Goal: Task Accomplishment & Management: Complete application form

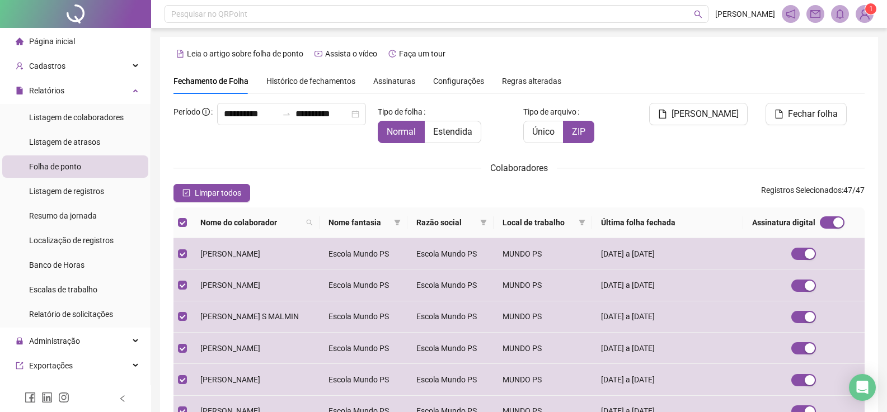
click at [550, 62] on div "Leia o artigo sobre folha de ponto Assista o vídeo Faça um tour" at bounding box center [518, 54] width 691 height 18
click at [740, 157] on div "**********" at bounding box center [518, 346] width 691 height 486
click at [417, 56] on span "Faça um tour" at bounding box center [422, 53] width 46 height 9
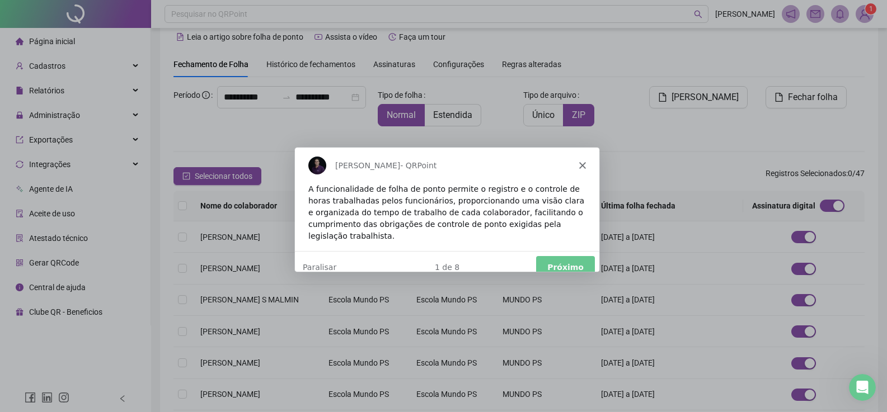
click at [570, 257] on button "Próximo" at bounding box center [564, 266] width 59 height 23
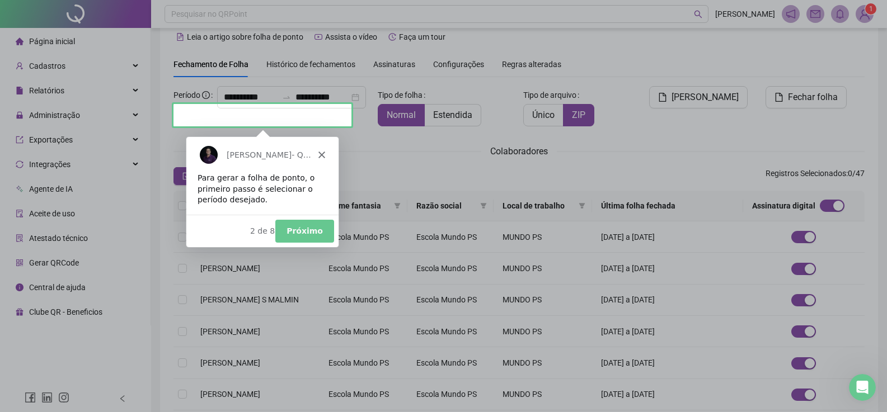
click at [299, 230] on button "Próximo" at bounding box center [304, 230] width 59 height 23
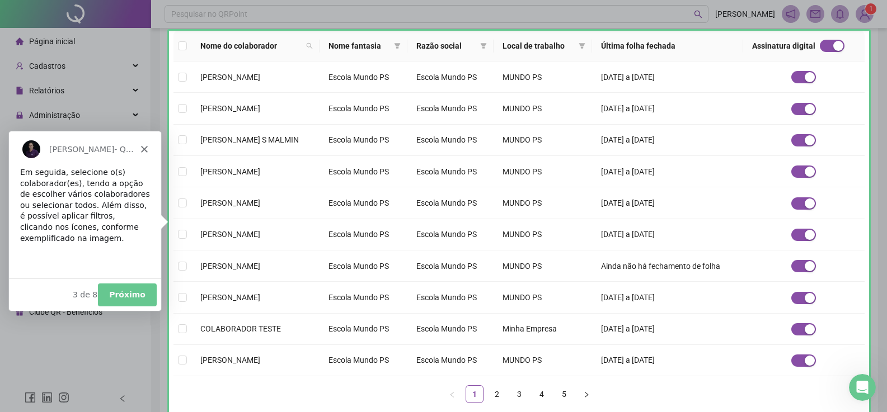
scroll to position [193, 0]
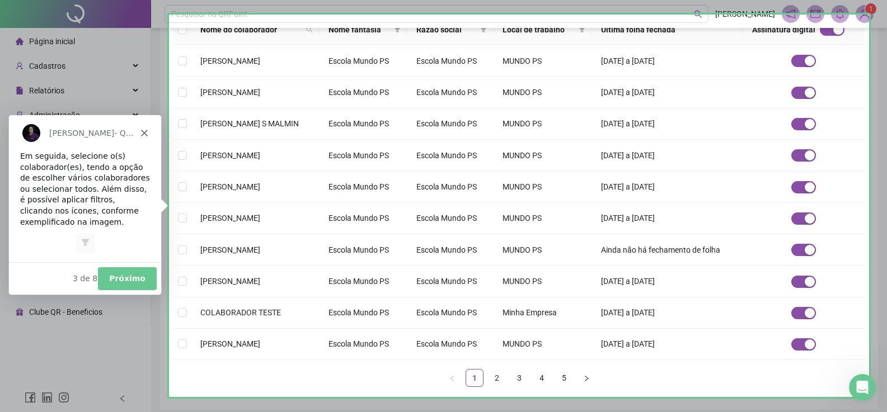
click at [134, 279] on button "Próximo" at bounding box center [126, 278] width 59 height 23
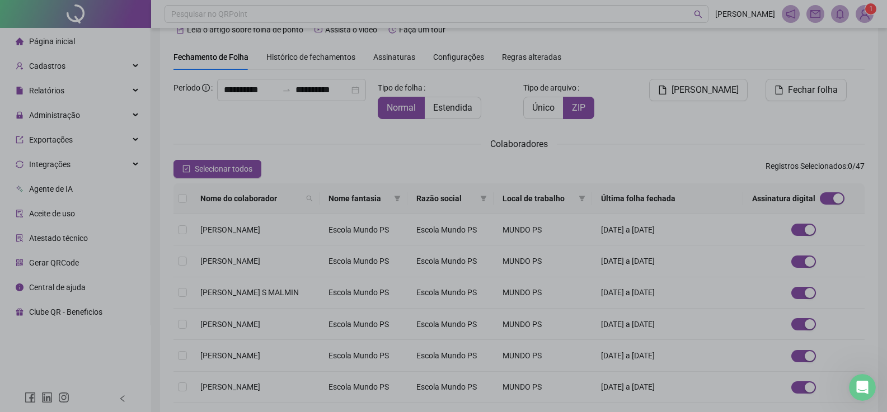
scroll to position [0, 0]
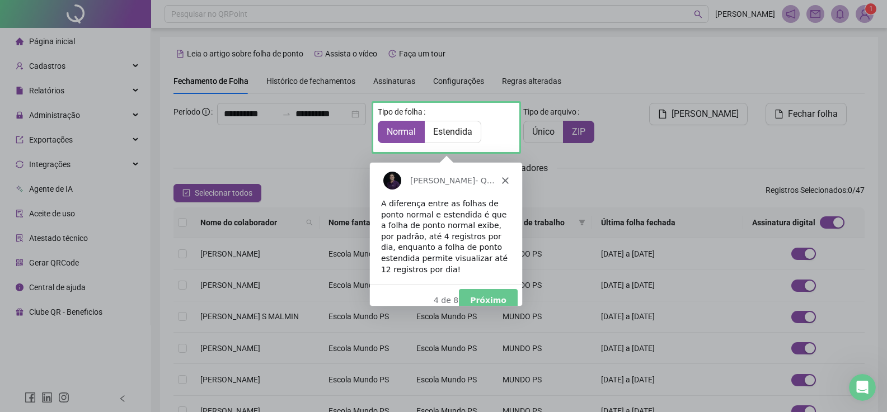
click at [498, 289] on button "Próximo" at bounding box center [487, 300] width 59 height 23
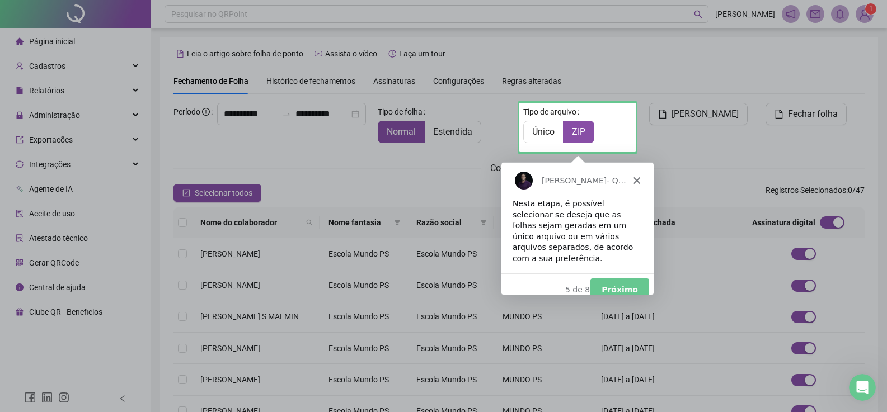
click at [629, 278] on button "Próximo" at bounding box center [618, 289] width 59 height 23
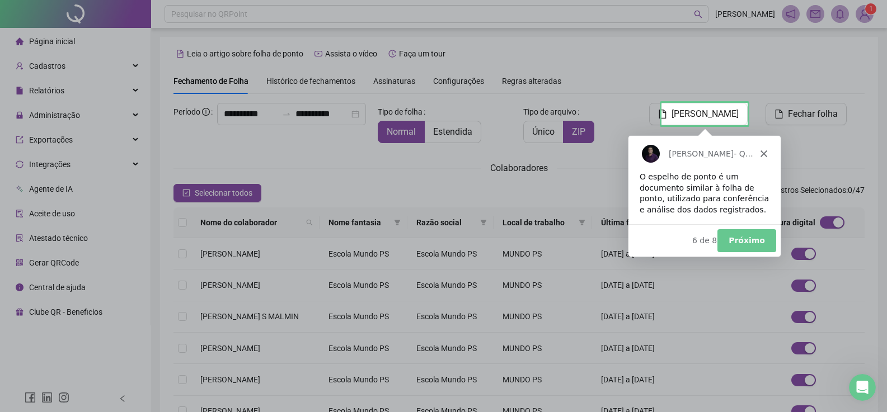
click at [757, 238] on button "Próximo" at bounding box center [746, 240] width 59 height 23
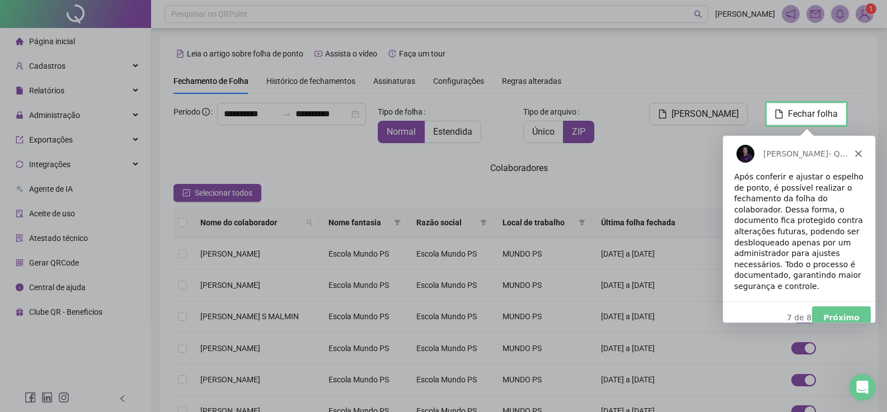
click at [841, 306] on button "Próximo" at bounding box center [840, 317] width 59 height 23
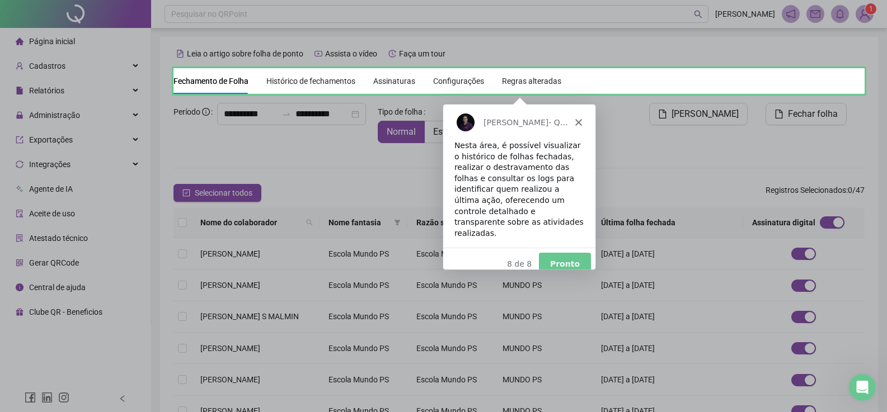
click at [564, 255] on button "Pronto" at bounding box center [564, 263] width 52 height 23
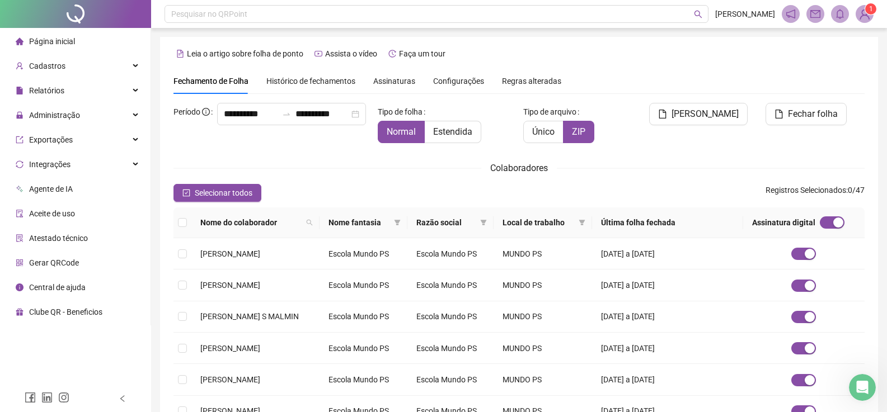
click at [517, 85] on span "Regras alteradas" at bounding box center [531, 81] width 59 height 8
click at [282, 119] on icon "swap-right" at bounding box center [286, 114] width 9 height 9
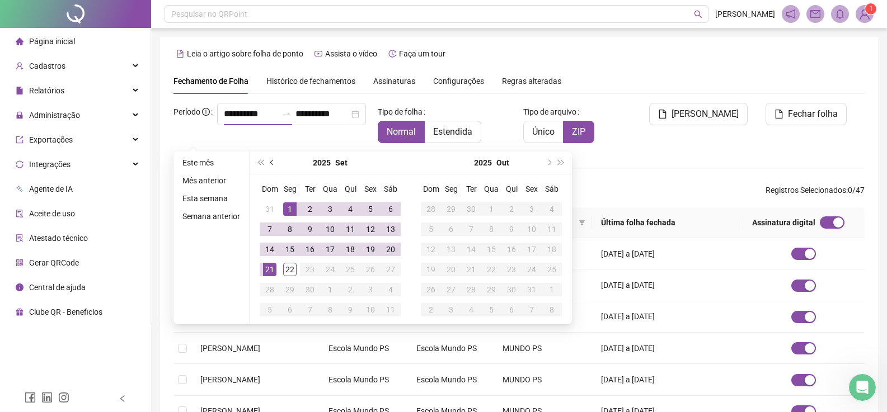
click at [275, 163] on button "prev-year" at bounding box center [272, 163] width 12 height 22
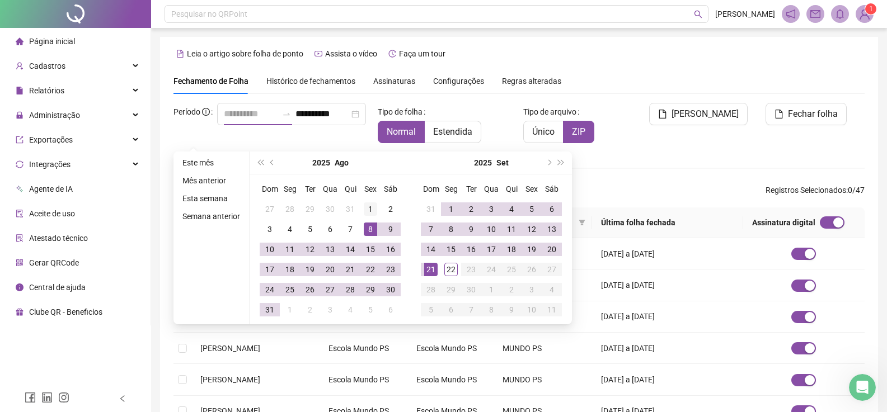
type input "**********"
click at [369, 215] on div "1" at bounding box center [370, 208] width 13 height 13
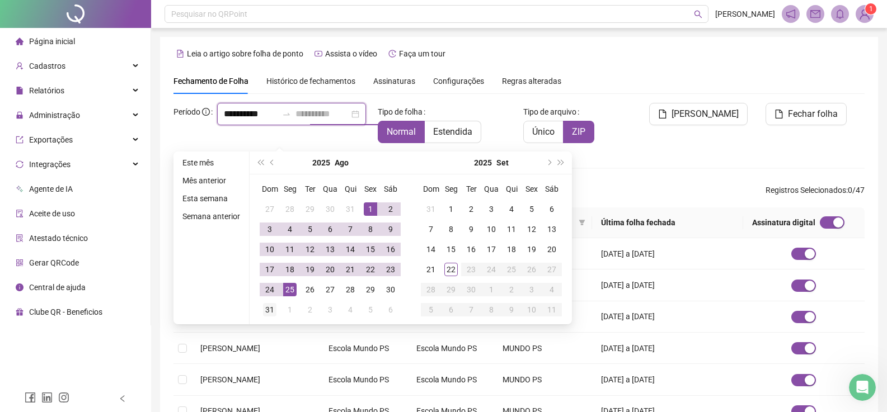
type input "**********"
click at [270, 310] on div "31" at bounding box center [269, 309] width 13 height 13
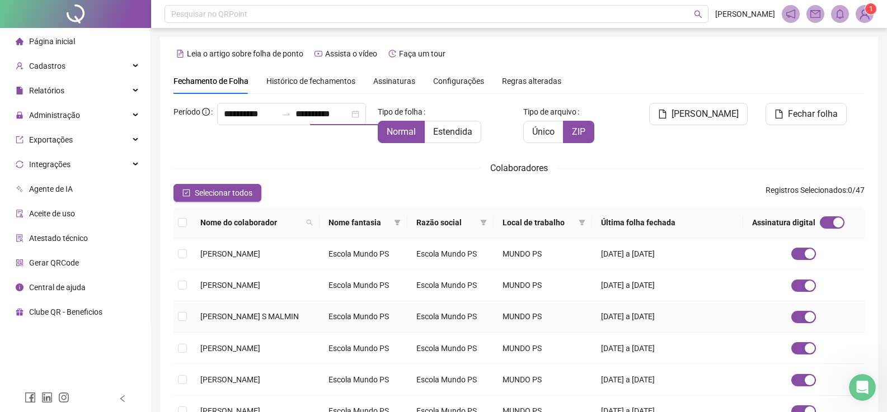
scroll to position [17, 0]
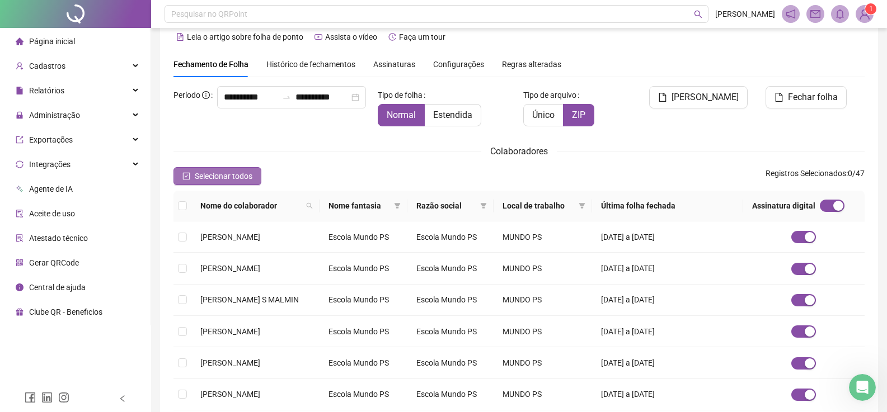
click at [206, 179] on span "Selecionar todos" at bounding box center [224, 176] width 58 height 12
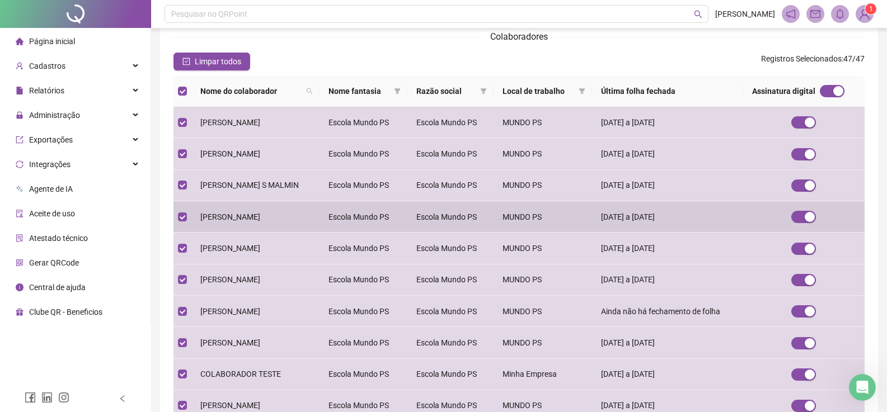
scroll to position [239, 0]
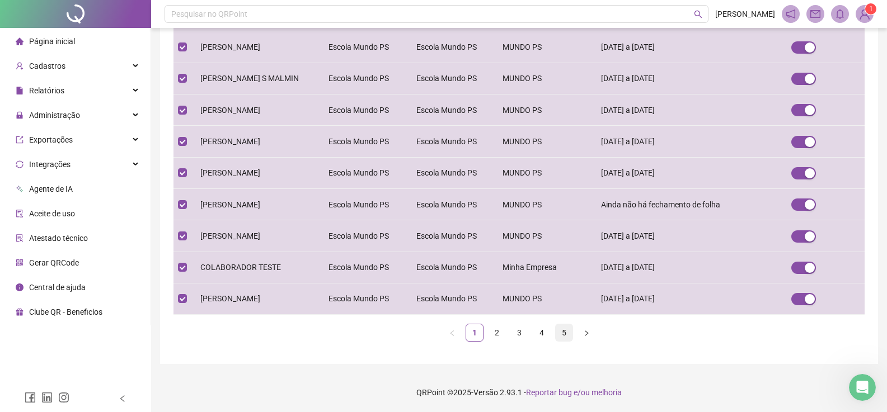
click at [562, 333] on link "5" at bounding box center [563, 332] width 17 height 17
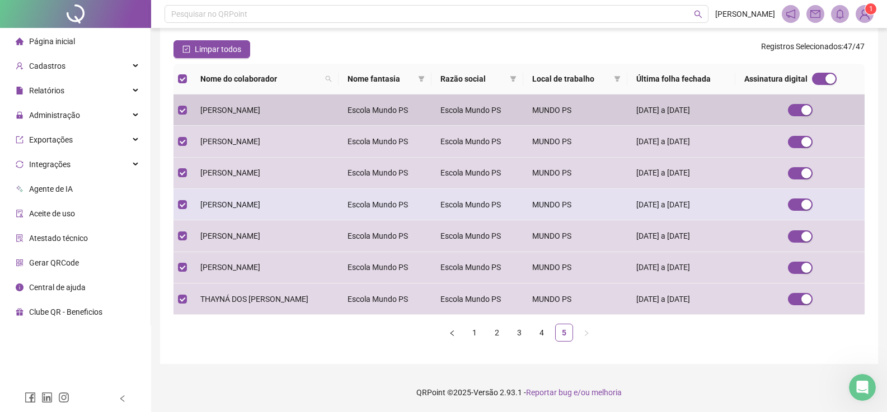
scroll to position [145, 0]
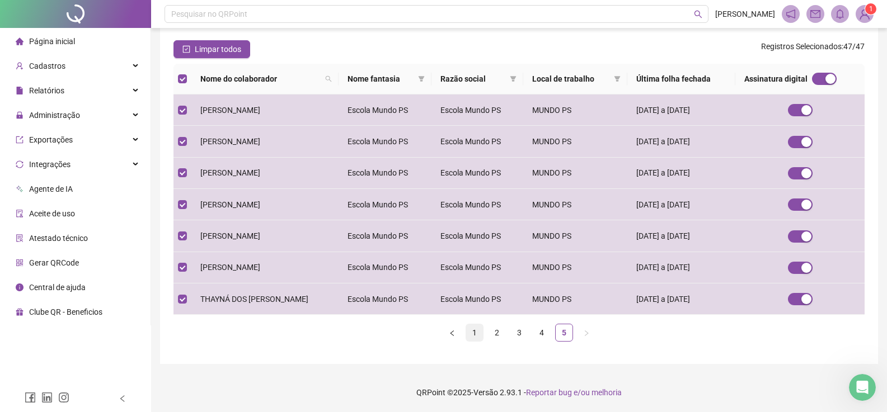
click at [473, 328] on link "1" at bounding box center [474, 332] width 17 height 17
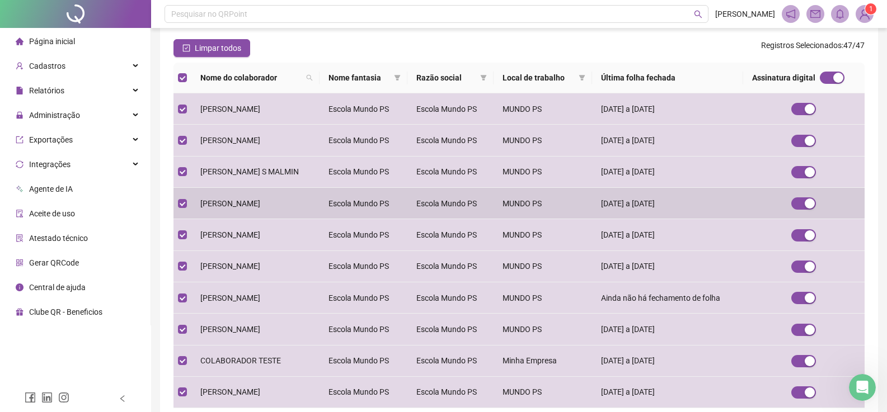
scroll to position [17, 0]
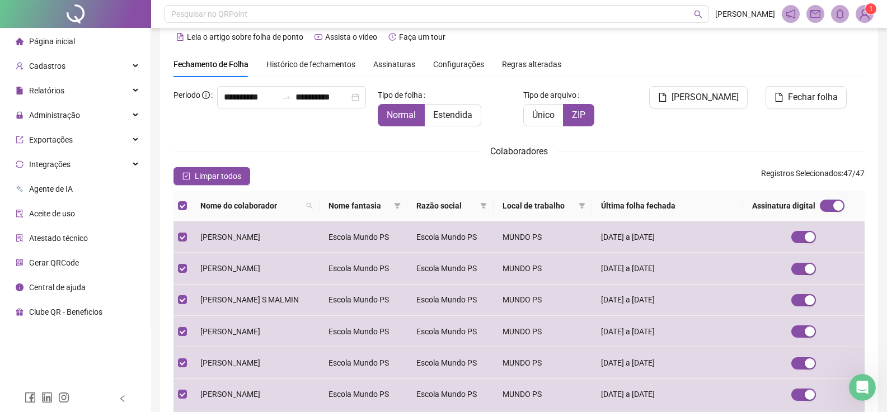
click at [46, 188] on span "Agente de IA" at bounding box center [51, 189] width 44 height 9
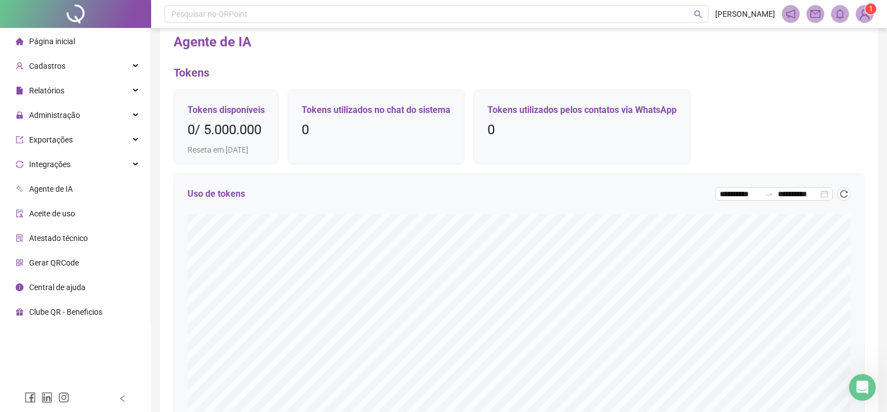
click at [233, 129] on h3 "0 / 5.000.000" at bounding box center [225, 130] width 77 height 18
drag, startPoint x: 422, startPoint y: 122, endPoint x: 435, endPoint y: 122, distance: 13.4
click at [422, 122] on h3 "0" at bounding box center [376, 130] width 149 height 18
click at [556, 123] on h3 "0" at bounding box center [581, 130] width 189 height 18
click at [841, 197] on icon "reload" at bounding box center [843, 193] width 7 height 7
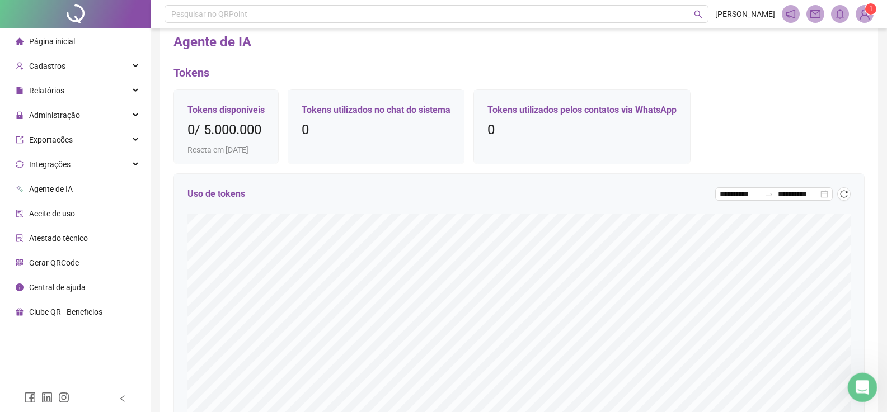
click at [859, 384] on icon "Abertura do Messenger da Intercom" at bounding box center [860, 386] width 18 height 18
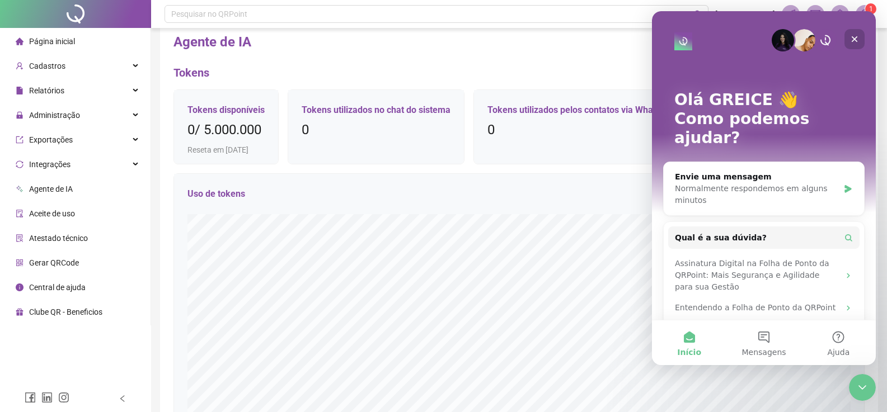
click at [850, 37] on icon "Fechar" at bounding box center [854, 39] width 9 height 9
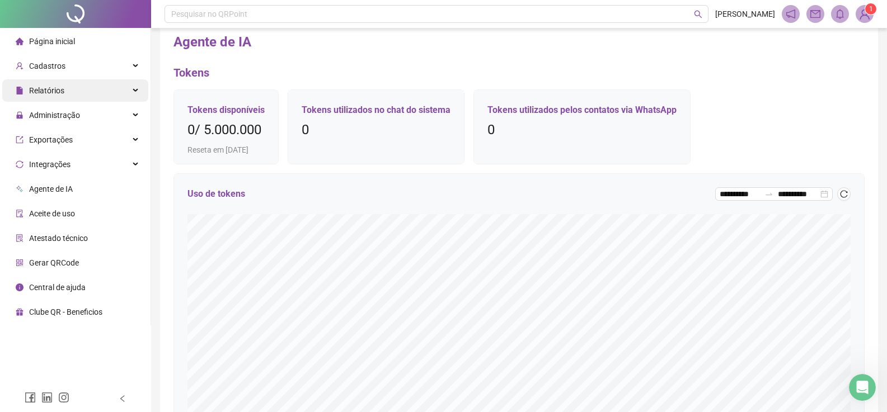
click at [77, 88] on div "Relatórios" at bounding box center [75, 90] width 146 height 22
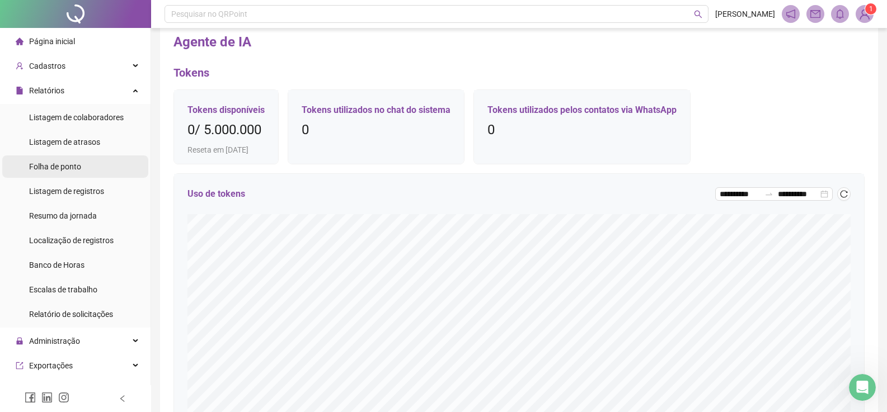
click at [62, 168] on span "Folha de ponto" at bounding box center [55, 166] width 52 height 9
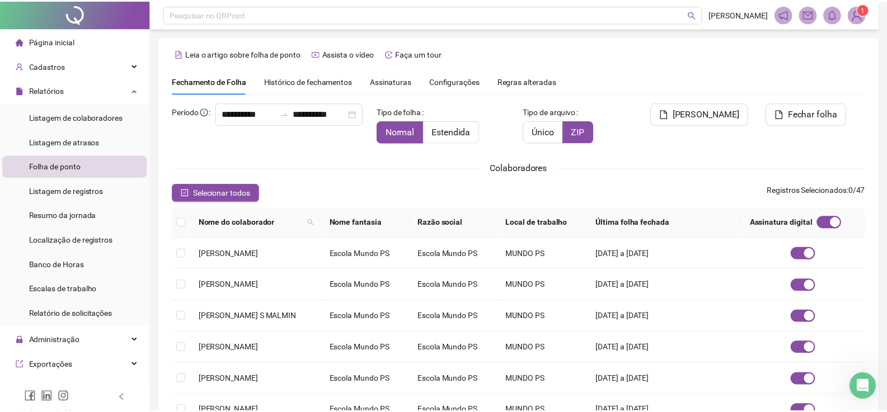
scroll to position [17, 0]
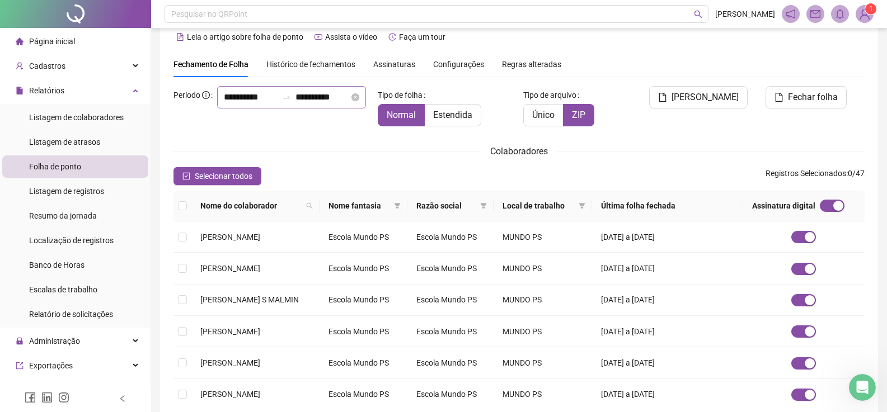
click at [282, 102] on icon "swap-right" at bounding box center [286, 97] width 9 height 9
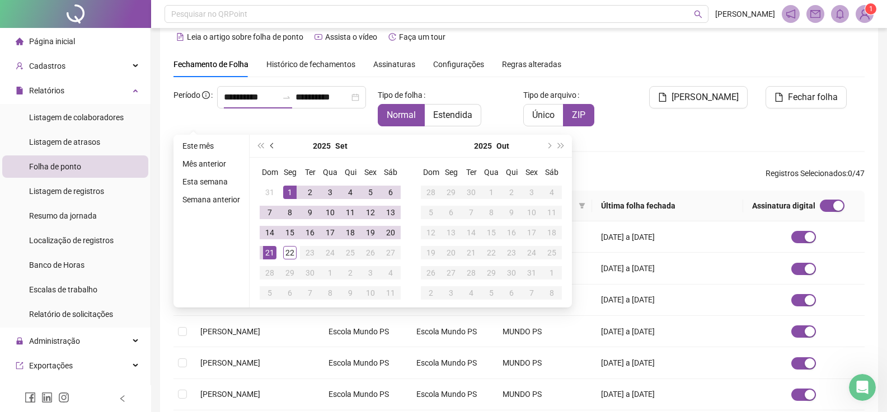
click at [270, 147] on button "prev-year" at bounding box center [272, 146] width 12 height 22
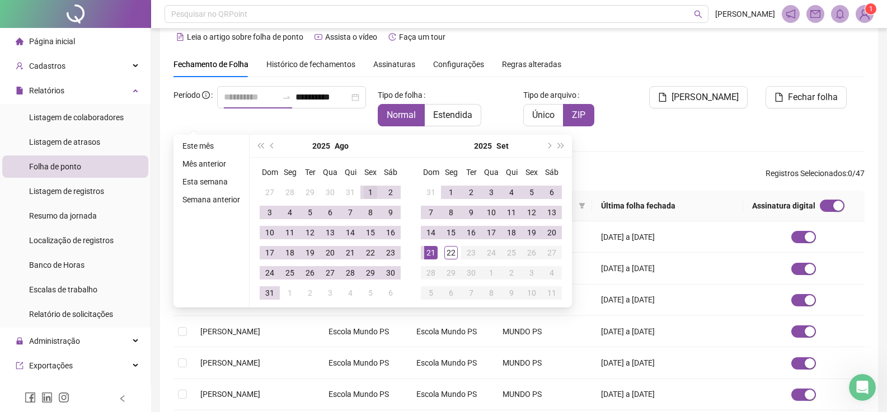
type input "**********"
click at [364, 191] on div "1" at bounding box center [370, 192] width 13 height 13
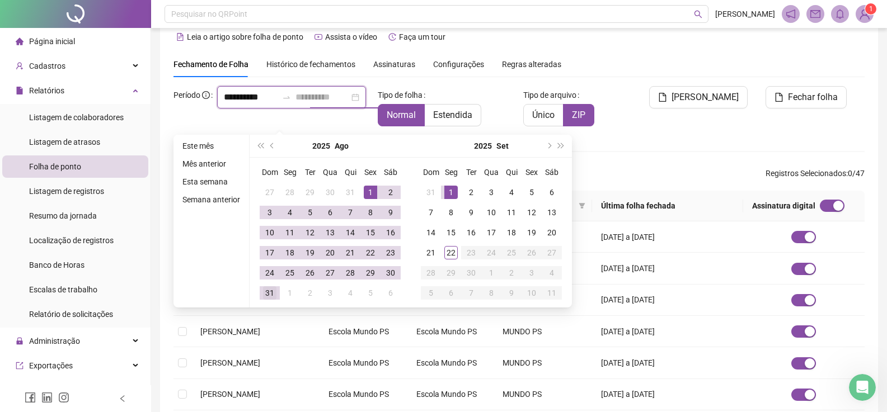
type input "**********"
click at [270, 298] on div "31" at bounding box center [269, 292] width 13 height 13
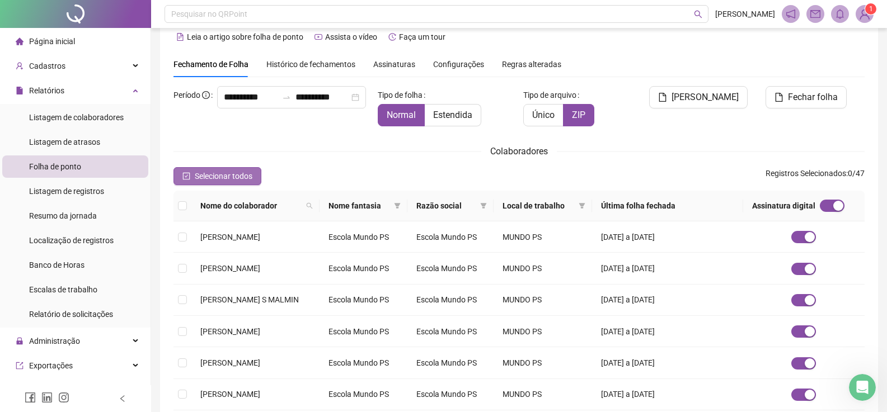
click at [226, 169] on button "Selecionar todos" at bounding box center [217, 176] width 88 height 18
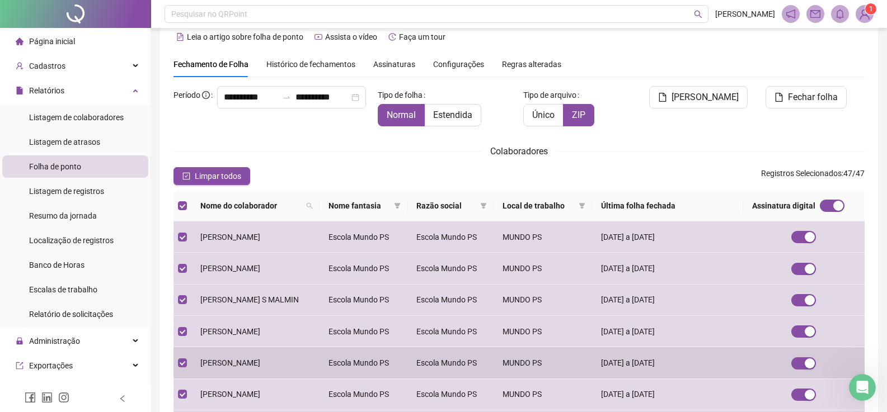
scroll to position [239, 0]
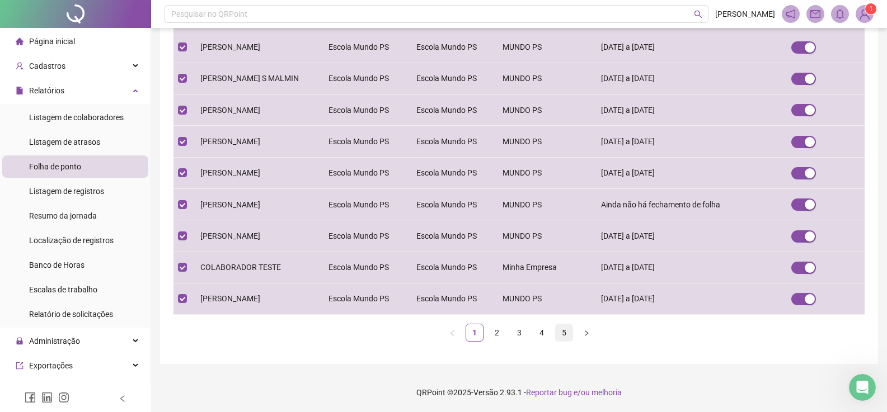
click at [564, 332] on link "5" at bounding box center [563, 332] width 17 height 17
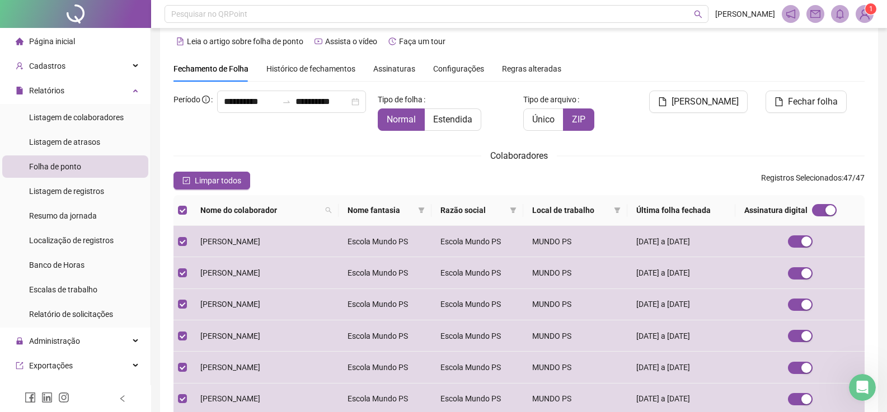
scroll to position [0, 0]
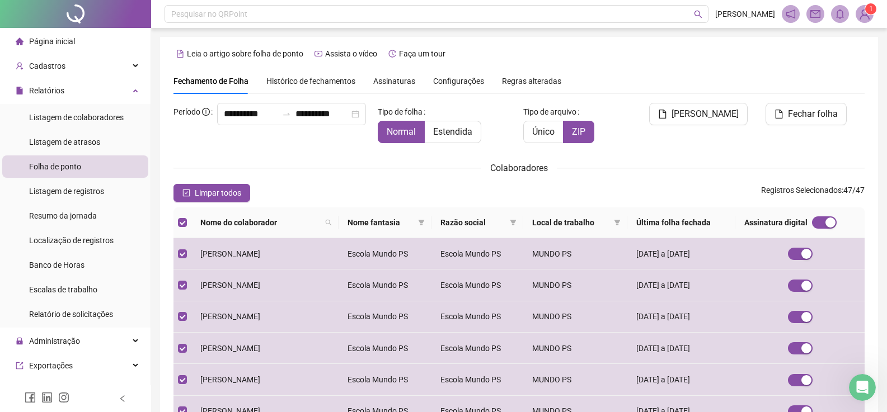
click at [396, 84] on span "Assinaturas" at bounding box center [394, 81] width 42 height 8
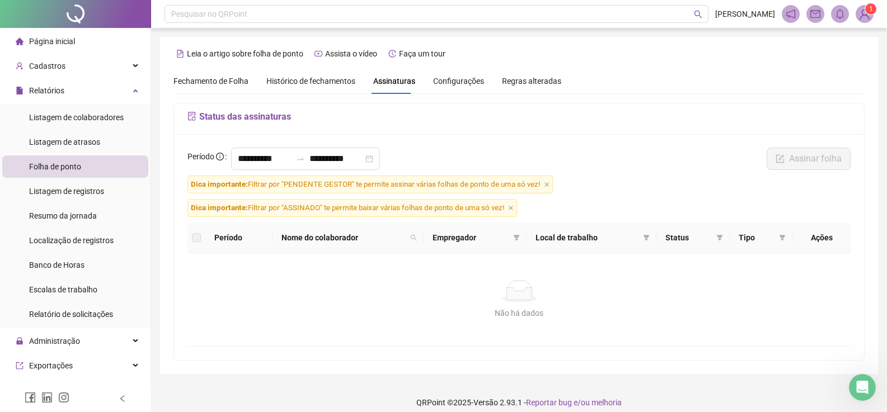
scroll to position [10, 0]
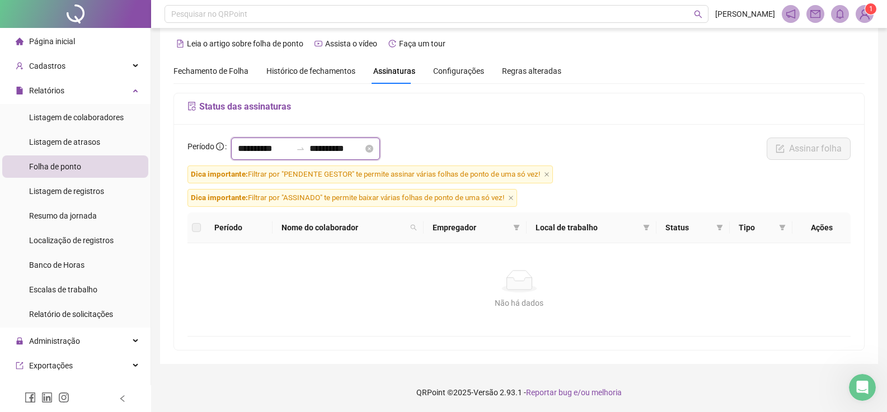
click at [289, 152] on input "**********" at bounding box center [265, 148] width 54 height 13
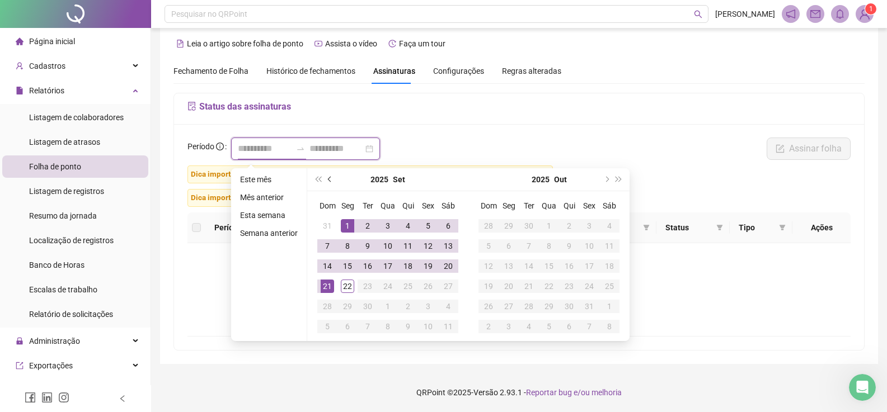
type input "**********"
click at [326, 180] on button "prev-year" at bounding box center [330, 179] width 12 height 22
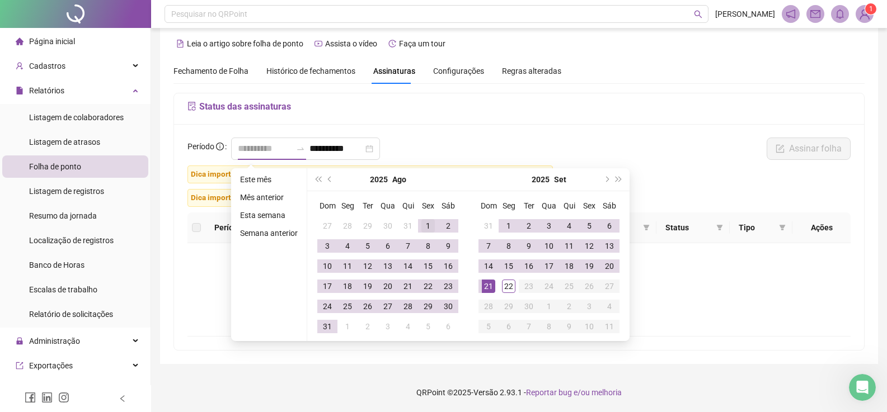
type input "**********"
click at [427, 227] on div "1" at bounding box center [427, 225] width 13 height 13
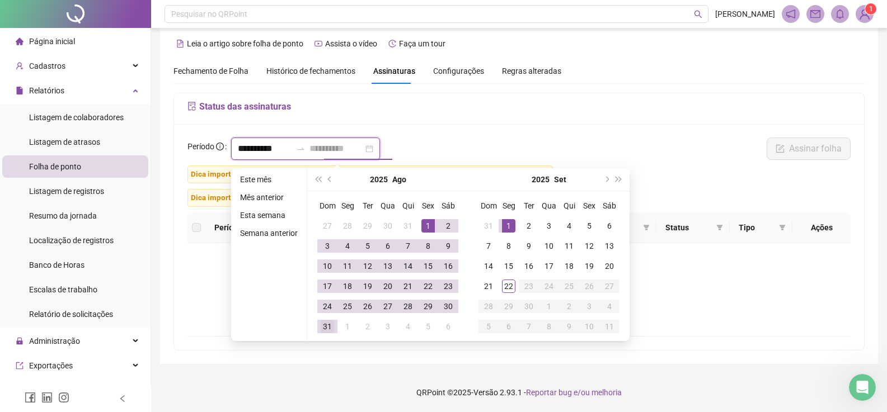
type input "**********"
click at [320, 327] on td "31" at bounding box center [327, 327] width 20 height 20
click at [321, 327] on div "Não há dados Não há dados" at bounding box center [518, 289] width 663 height 93
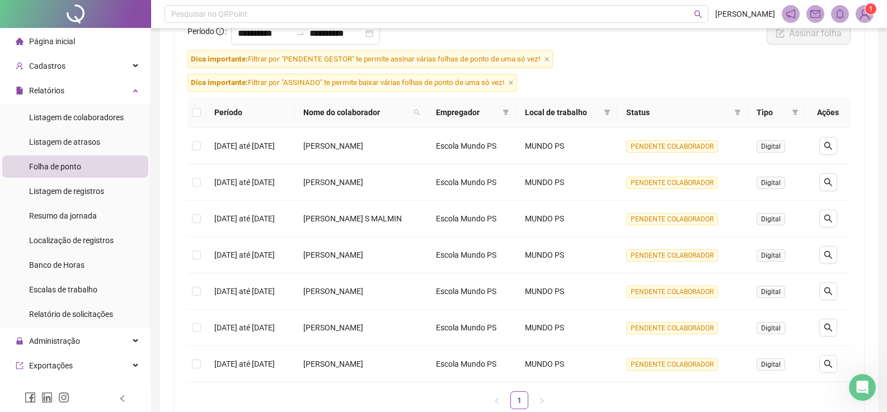
scroll to position [178, 0]
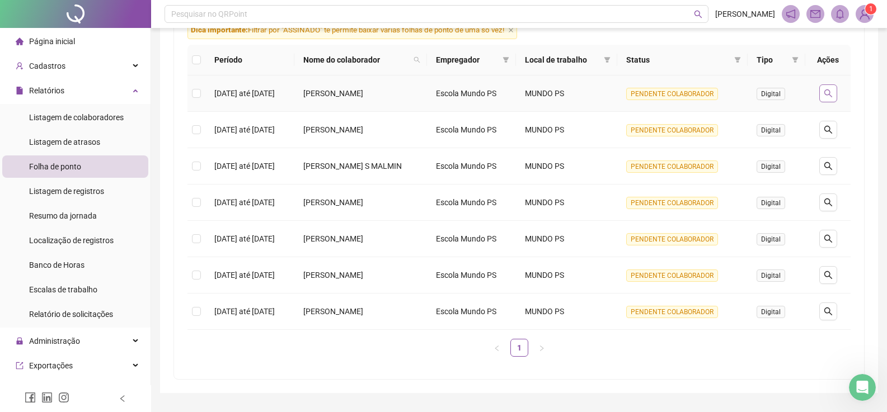
click at [831, 93] on icon "search" at bounding box center [827, 93] width 9 height 9
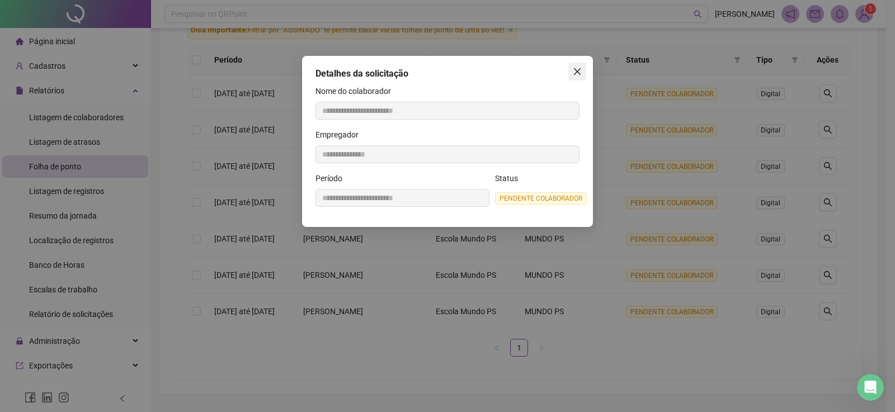
click at [574, 72] on icon "close" at bounding box center [577, 71] width 9 height 9
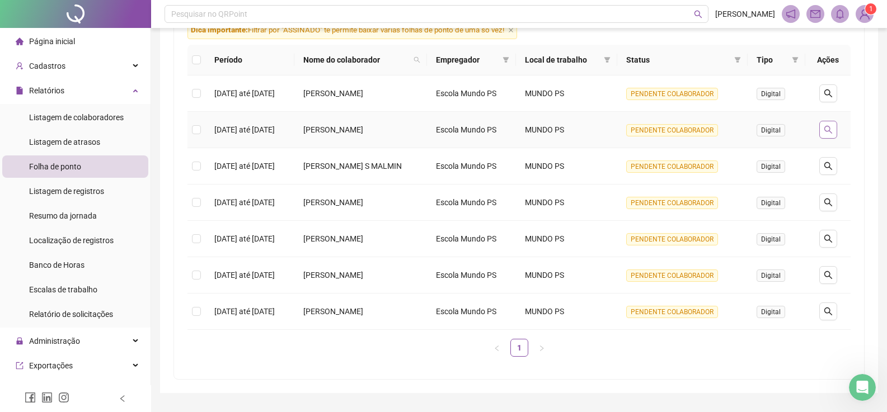
click at [831, 133] on icon "search" at bounding box center [827, 129] width 9 height 9
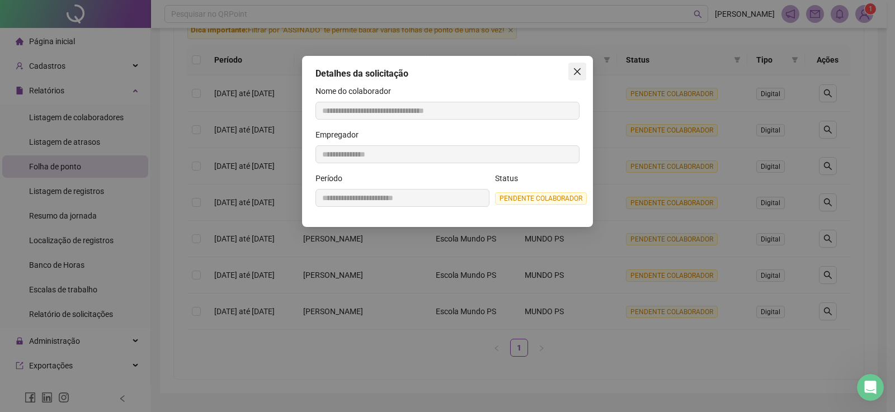
click at [581, 74] on icon "close" at bounding box center [577, 71] width 9 height 9
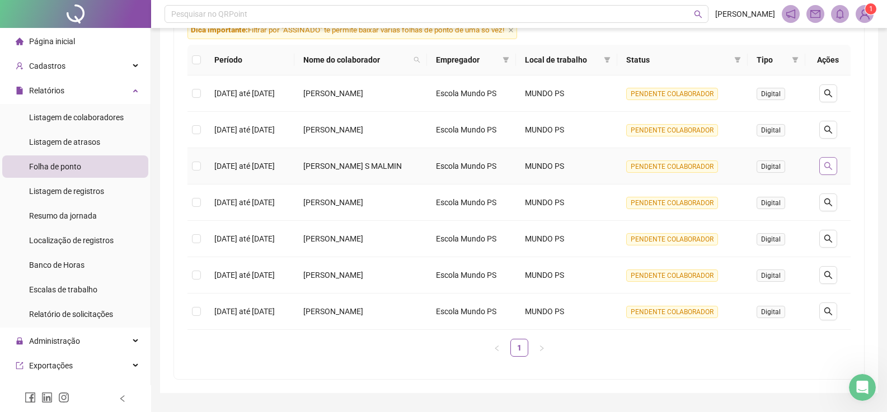
click at [829, 164] on icon "search" at bounding box center [827, 166] width 9 height 9
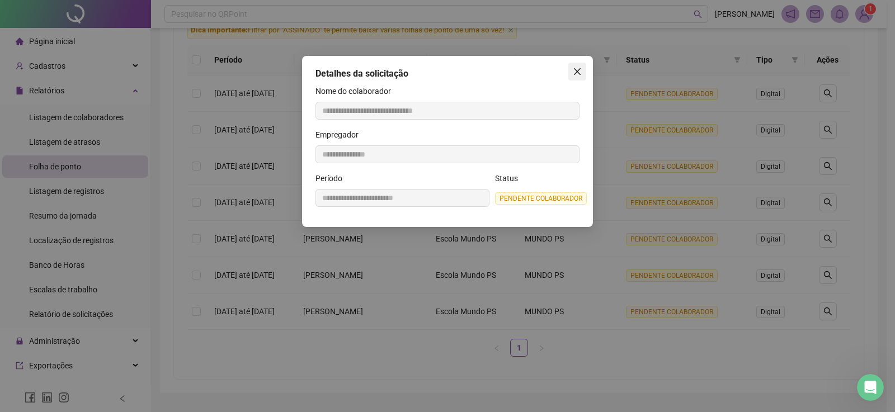
click at [571, 77] on button "Close" at bounding box center [577, 72] width 18 height 18
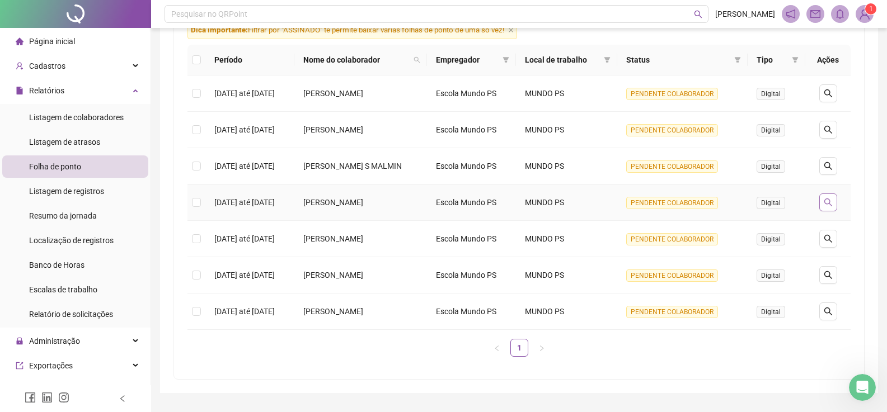
click at [828, 201] on icon "search" at bounding box center [827, 202] width 9 height 9
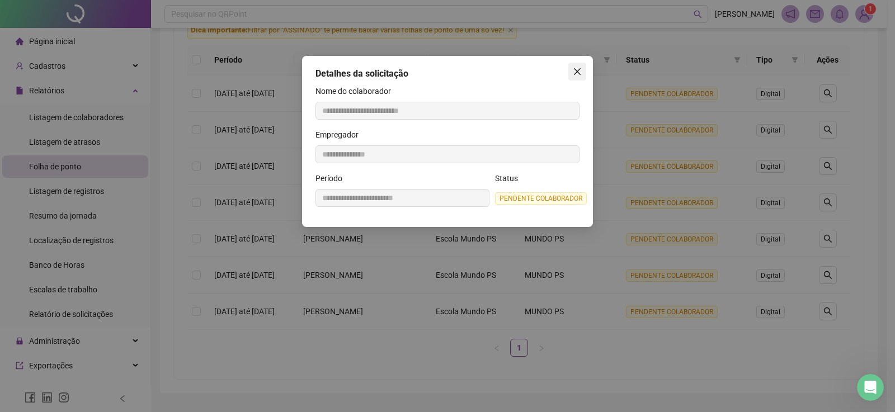
click at [574, 77] on button "Close" at bounding box center [577, 72] width 18 height 18
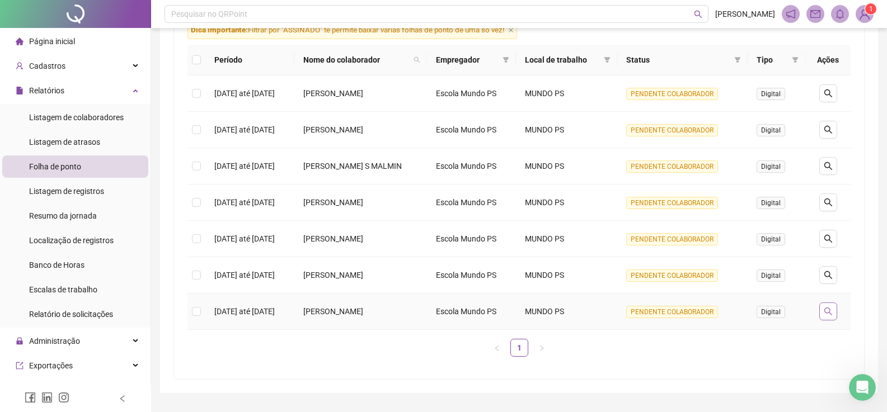
click at [830, 313] on icon "search" at bounding box center [827, 311] width 9 height 9
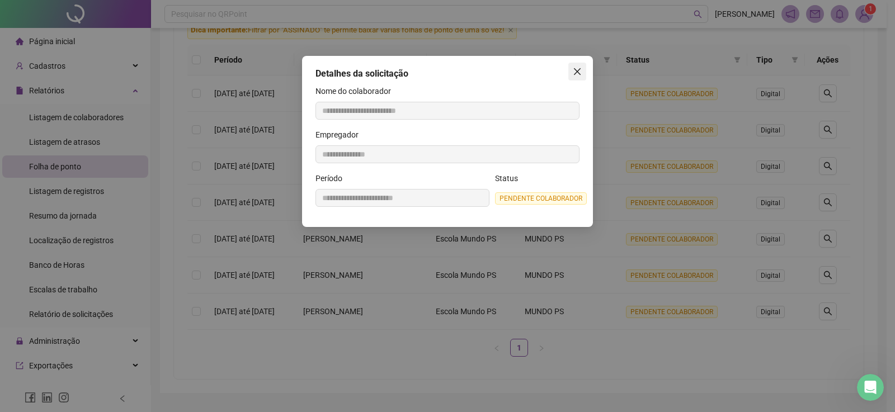
click at [573, 70] on icon "close" at bounding box center [577, 71] width 9 height 9
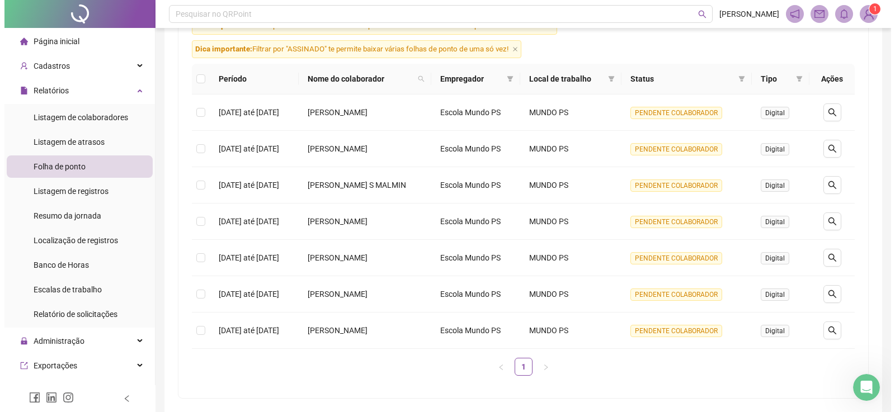
scroll to position [95, 0]
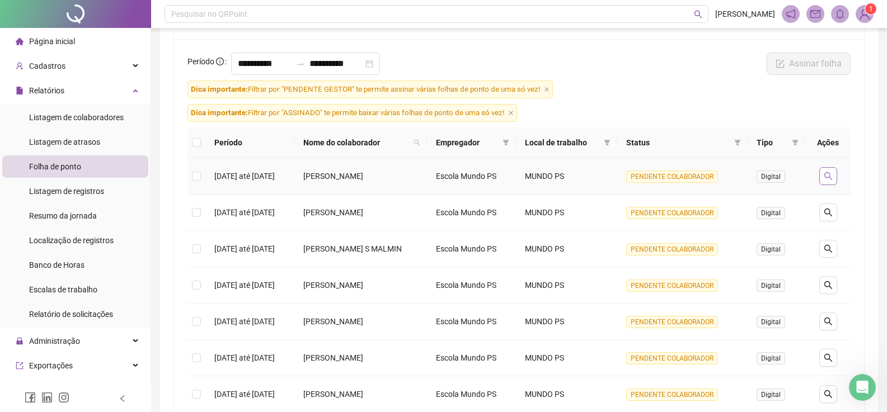
click at [827, 177] on icon "search" at bounding box center [827, 176] width 9 height 9
type input "**********"
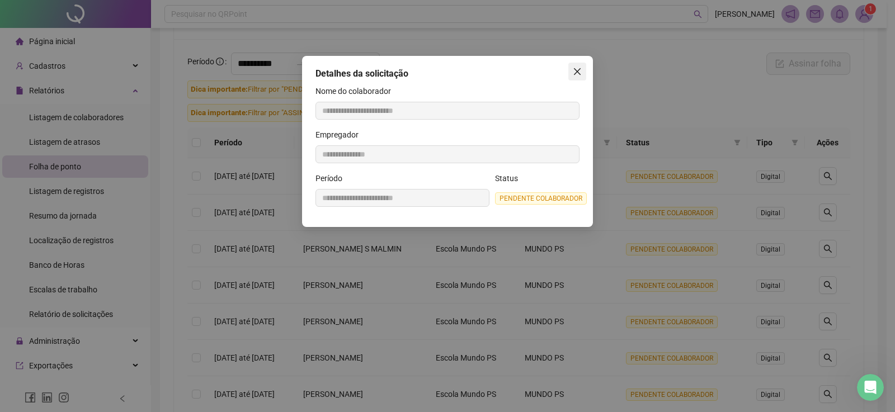
click at [576, 70] on icon "close" at bounding box center [577, 71] width 7 height 7
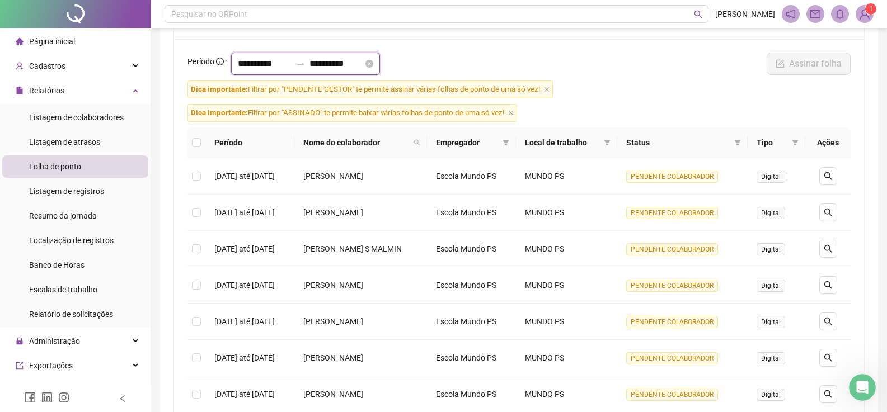
click at [291, 67] on input "**********" at bounding box center [265, 63] width 54 height 13
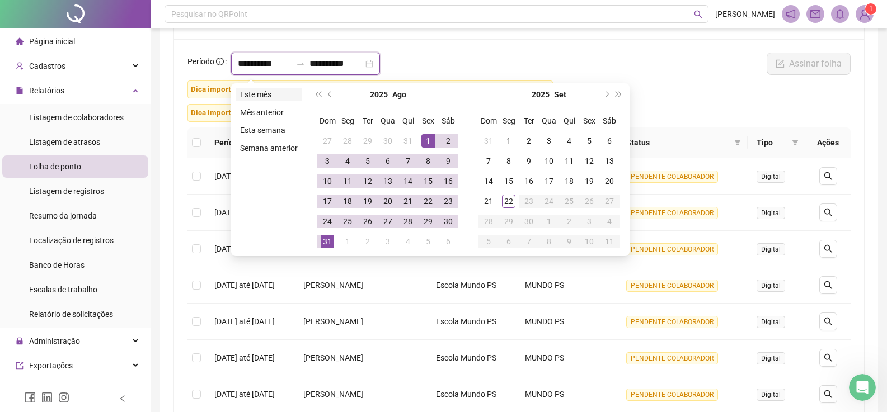
type input "**********"
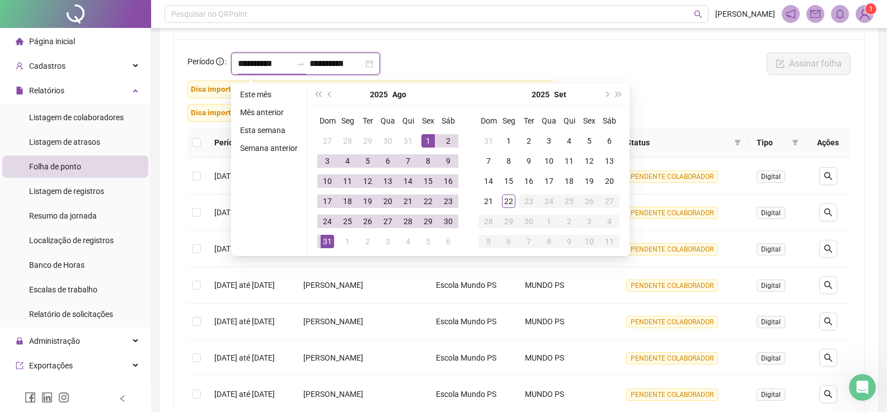
type input "**********"
click at [329, 95] on span "prev-year" at bounding box center [331, 95] width 6 height 6
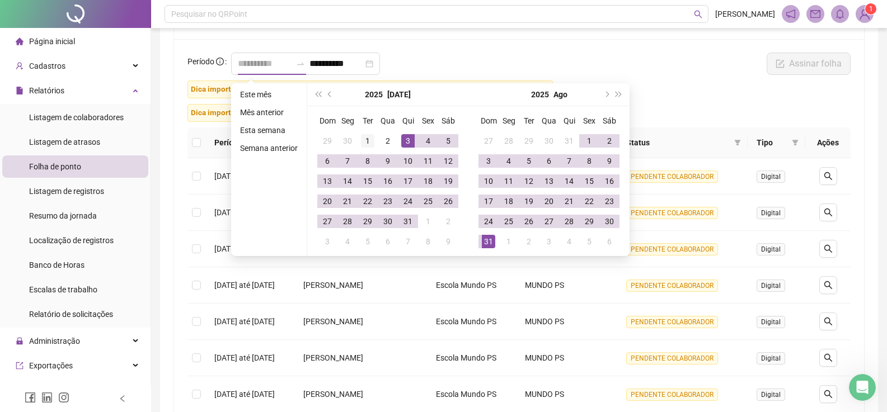
type input "**********"
click at [362, 141] on div "1" at bounding box center [367, 140] width 13 height 13
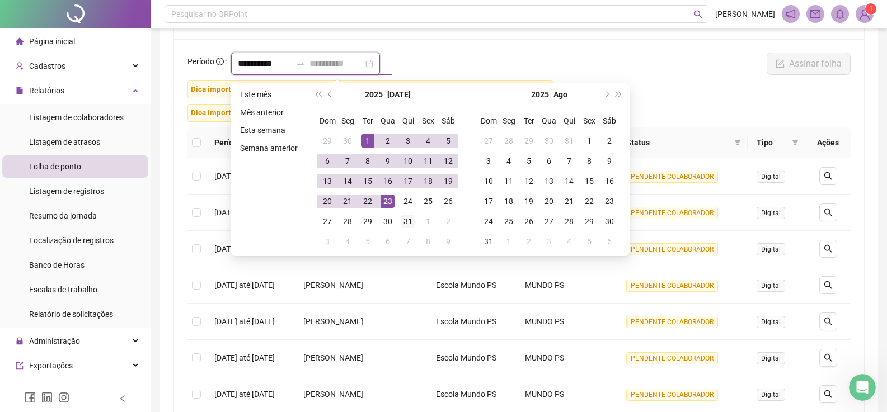
type input "**********"
click at [412, 225] on div "31" at bounding box center [407, 221] width 13 height 13
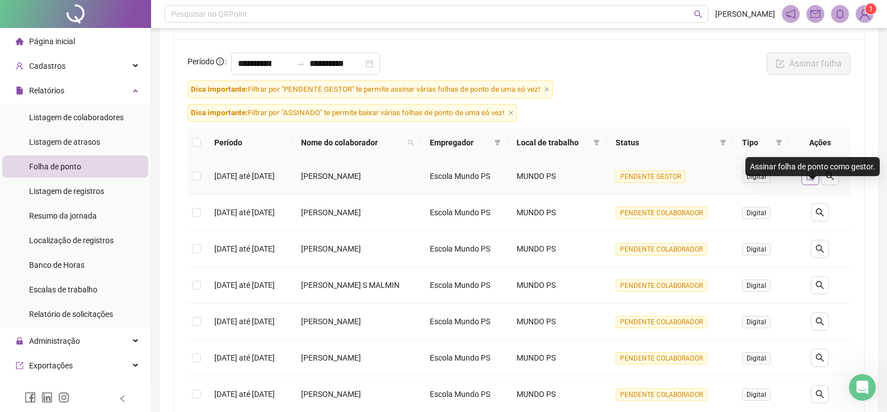
click at [811, 181] on icon "file-done" at bounding box center [809, 176] width 7 height 9
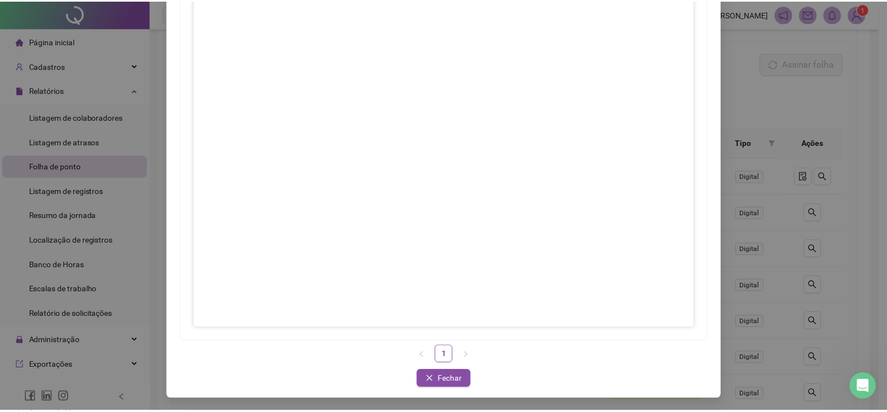
scroll to position [108, 0]
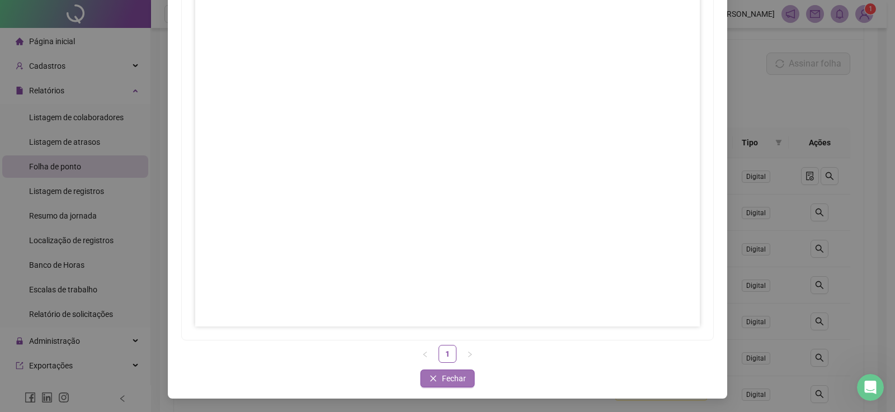
click at [442, 384] on span "Fechar" at bounding box center [454, 379] width 24 height 12
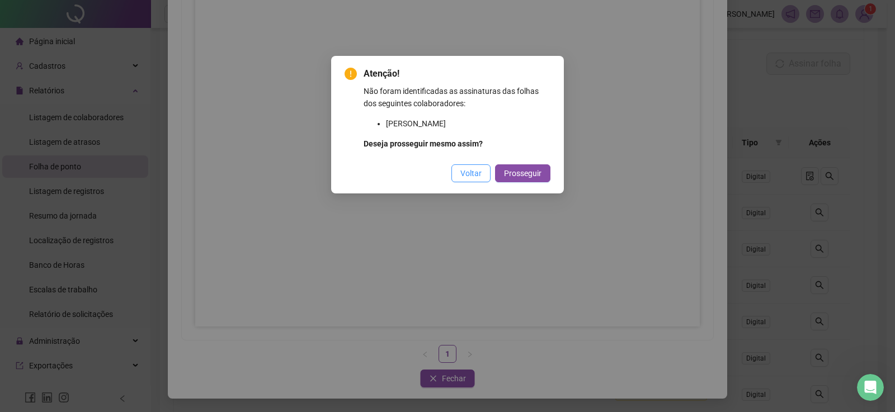
click at [480, 171] on span "Voltar" at bounding box center [470, 173] width 21 height 12
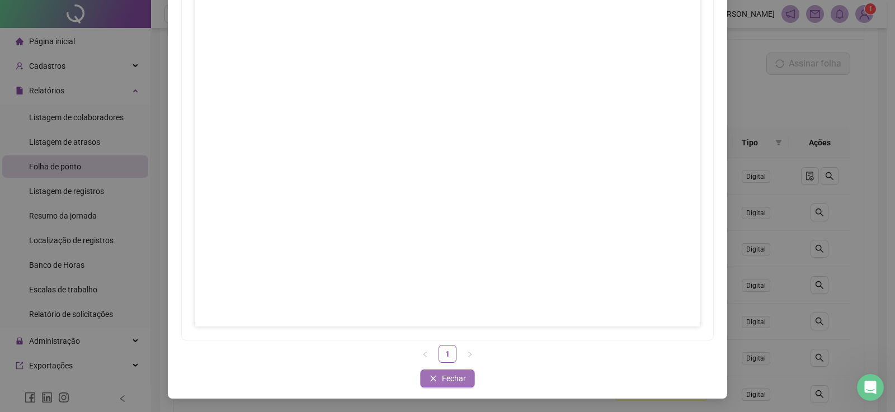
click at [433, 375] on icon "close" at bounding box center [434, 379] width 8 height 8
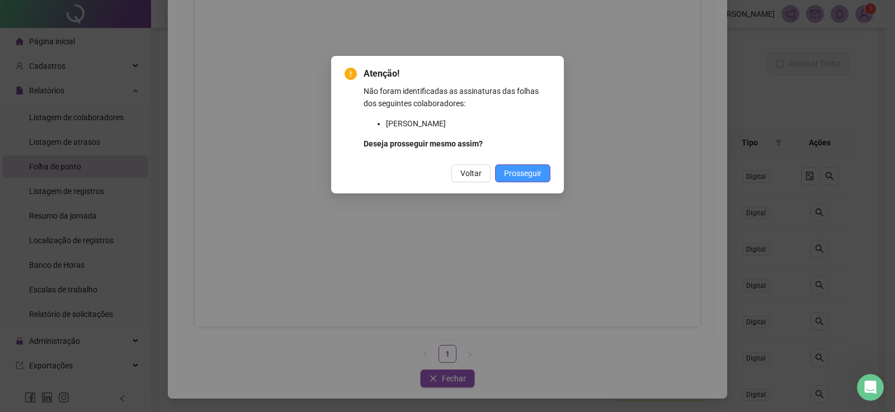
click at [533, 175] on span "Prosseguir" at bounding box center [522, 173] width 37 height 12
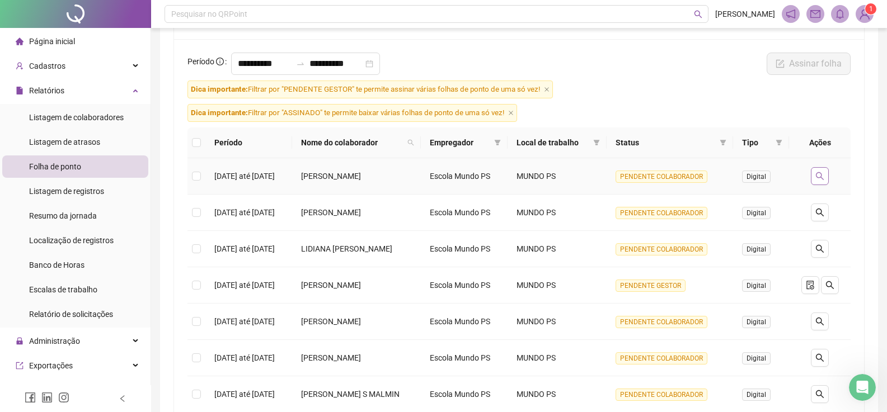
click at [824, 181] on icon "search" at bounding box center [819, 176] width 9 height 9
type input "**********"
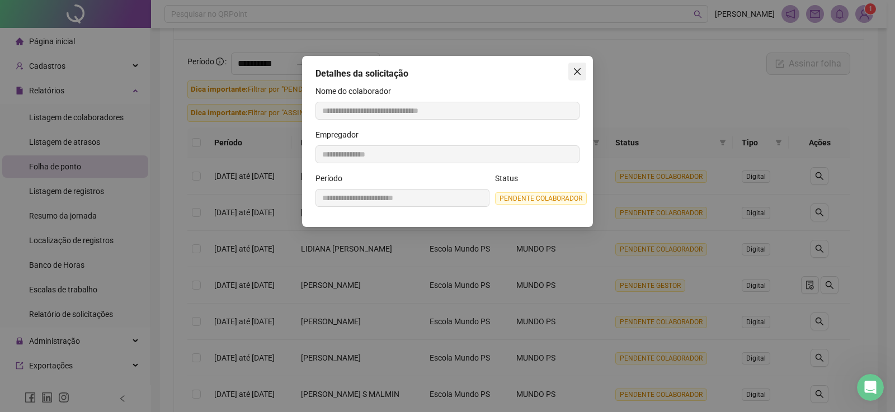
click at [574, 71] on icon "close" at bounding box center [577, 71] width 9 height 9
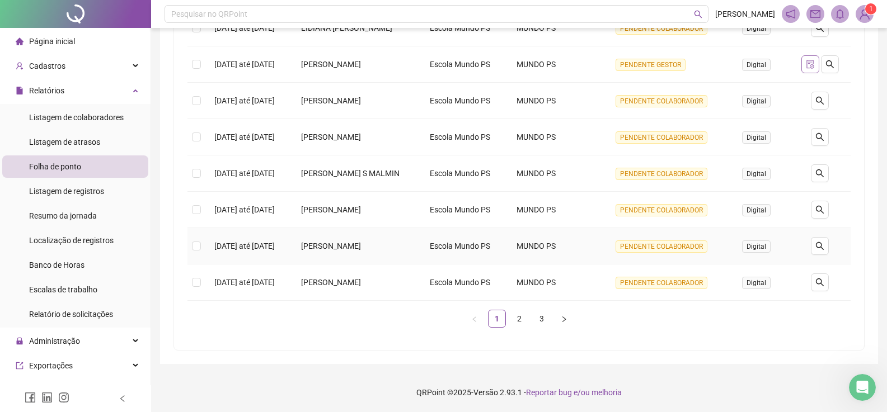
scroll to position [319, 0]
click at [837, 73] on button "button" at bounding box center [830, 64] width 18 height 18
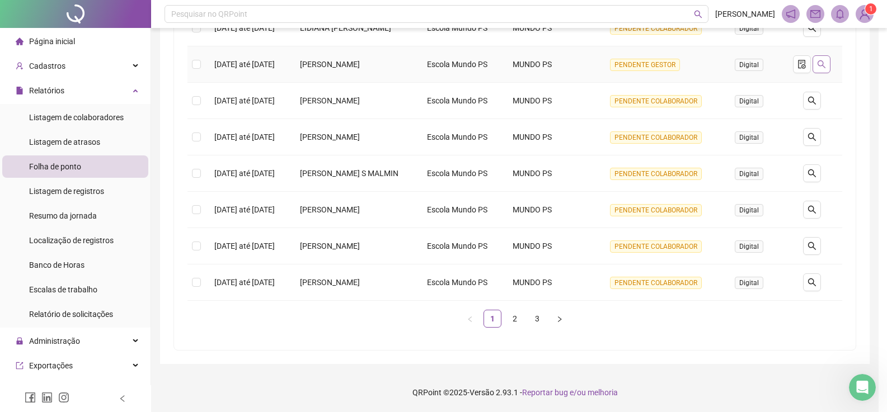
type input "**********"
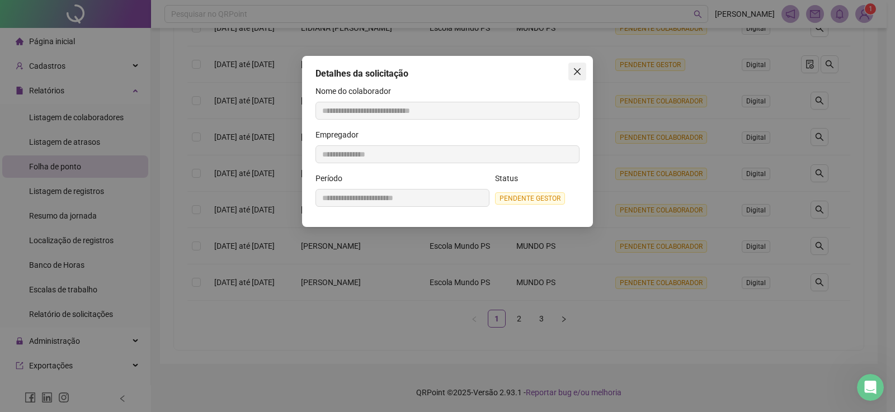
click at [576, 72] on icon "close" at bounding box center [577, 71] width 9 height 9
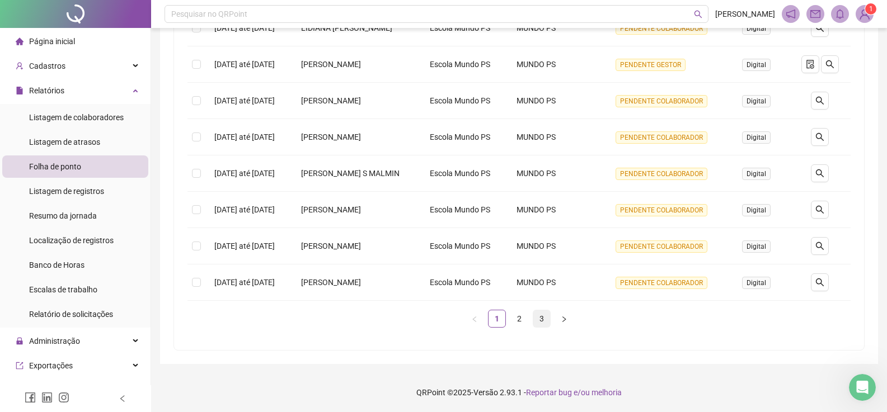
click at [536, 327] on link "3" at bounding box center [541, 318] width 17 height 17
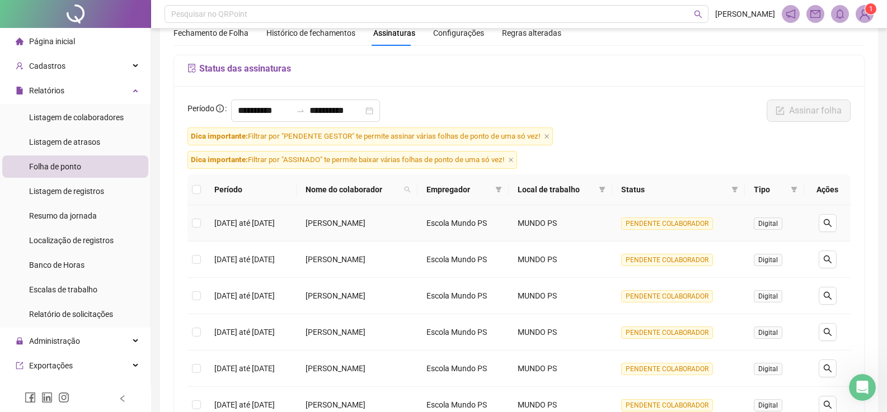
scroll to position [224, 0]
